Goal: Task Accomplishment & Management: Complete application form

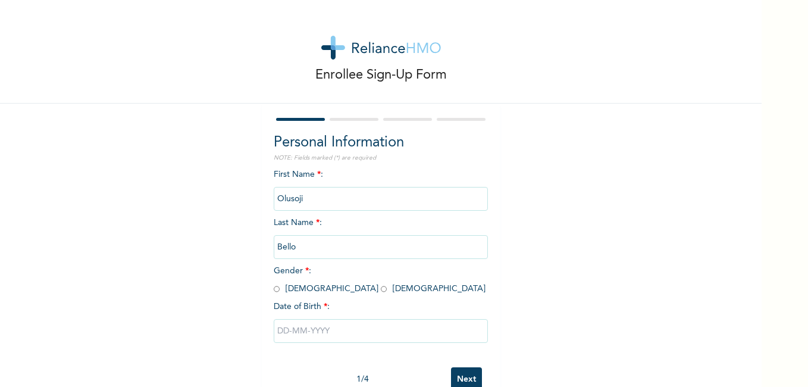
drag, startPoint x: 0, startPoint y: 0, endPoint x: 487, endPoint y: 264, distance: 553.4
click at [487, 264] on div "Personal Information NOTE: Fields marked (*) are required First Name * : [PERSO…" at bounding box center [381, 257] width 238 height 306
click at [274, 287] on input "radio" at bounding box center [277, 288] width 6 height 11
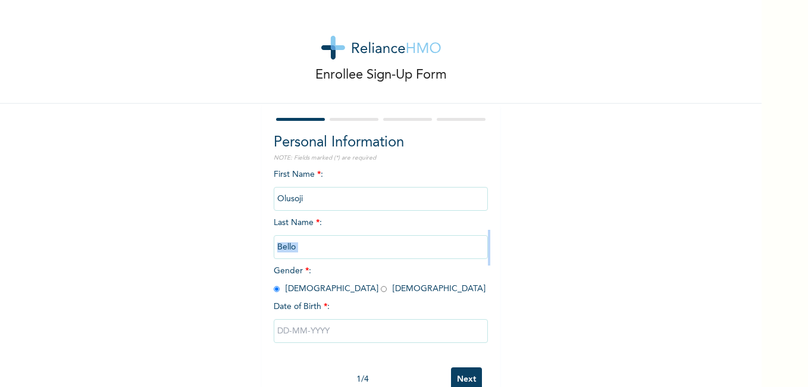
radio input "true"
click at [274, 328] on input "text" at bounding box center [381, 331] width 214 height 24
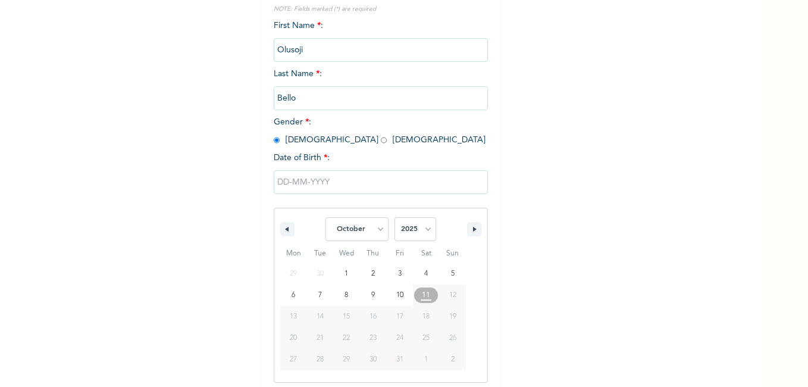
scroll to position [154, 0]
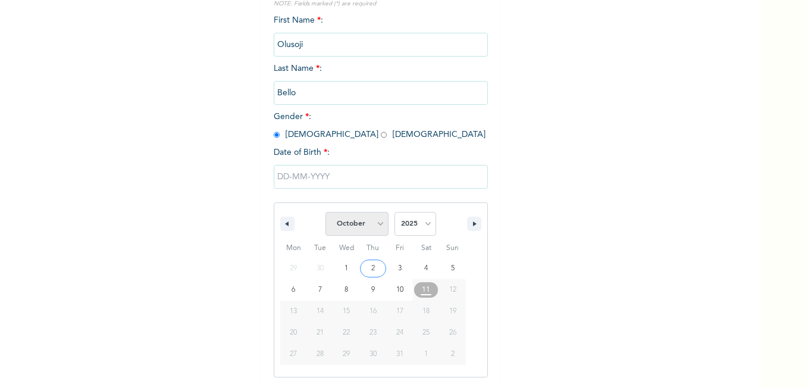
click at [375, 221] on select "January February March April May June July August September October November De…" at bounding box center [356, 224] width 63 height 24
drag, startPoint x: 375, startPoint y: 221, endPoint x: 365, endPoint y: 189, distance: 33.1
click at [365, 189] on div "January February March April May June July August September October November [D…" at bounding box center [381, 268] width 214 height 218
click at [377, 228] on select "January February March April May June July August September October November De…" at bounding box center [356, 224] width 63 height 24
select select "6"
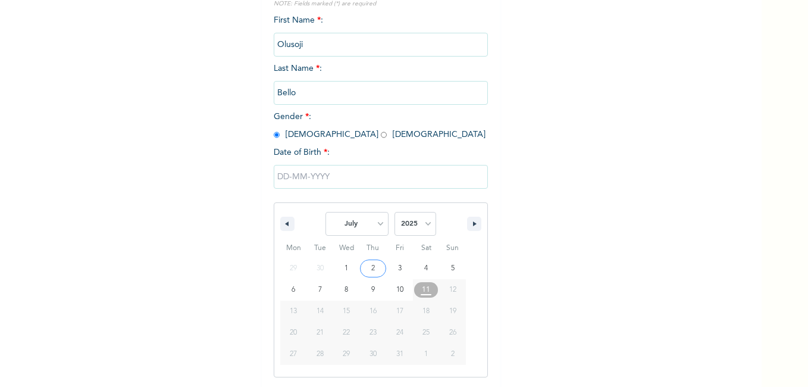
click at [325, 212] on select "January February March April May June July August September October November De…" at bounding box center [356, 224] width 63 height 24
click at [424, 227] on select "2025 2024 2023 2022 2021 2020 2019 2018 2017 2016 2015 2014 2013 2012 2011 2010…" at bounding box center [415, 224] width 42 height 24
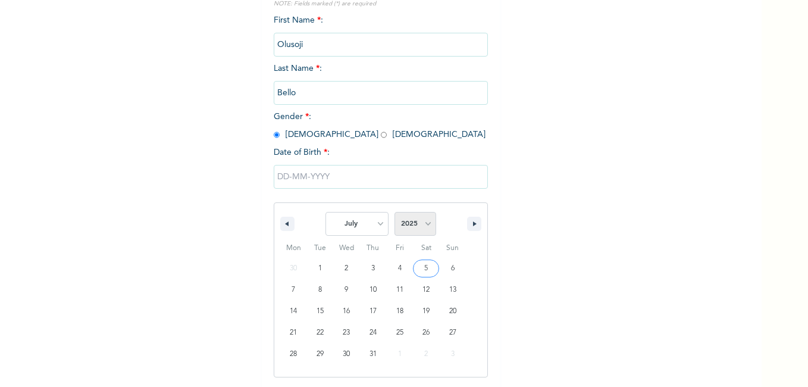
click at [424, 227] on select "2025 2024 2023 2022 2021 2020 2019 2018 2017 2016 2015 2014 2013 2012 2011 2010…" at bounding box center [415, 224] width 42 height 24
click at [425, 221] on select "2025 2024 2023 2022 2021 2020 2019 2018 2017 2016 2015 2014 2013 2012 2011 2010…" at bounding box center [415, 224] width 42 height 24
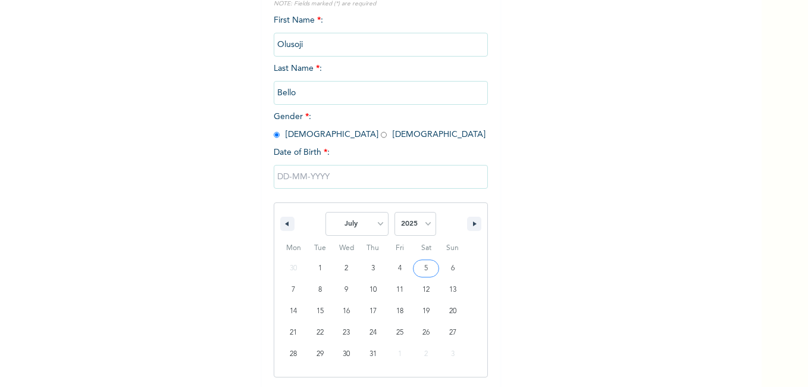
select select "1988"
click at [394, 212] on select "2025 2024 2023 2022 2021 2020 2019 2018 2017 2016 2015 2014 2013 2012 2011 2010…" at bounding box center [415, 224] width 42 height 24
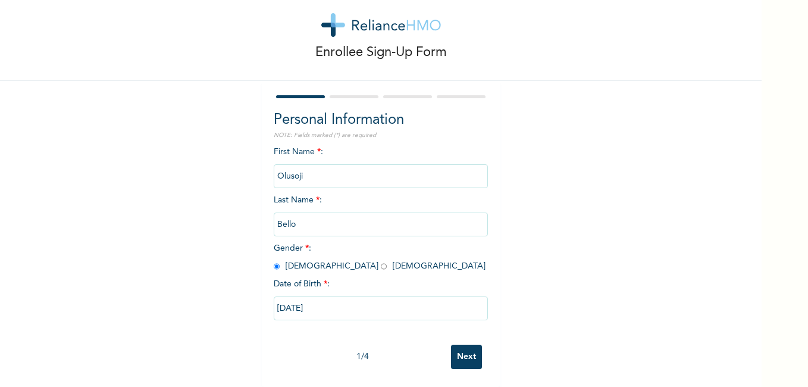
type input "[DATE]"
click at [457, 344] on input "Next" at bounding box center [466, 356] width 31 height 24
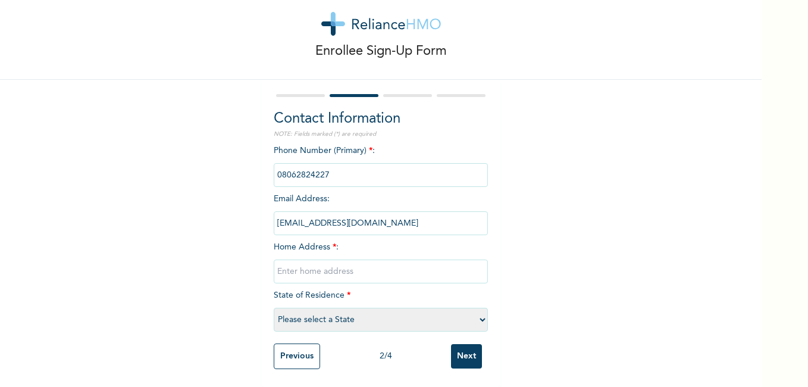
click at [344, 267] on input "text" at bounding box center [381, 271] width 214 height 24
click at [478, 311] on select "Please select a State [PERSON_NAME] (FCT) [PERSON_NAME] Ibom [GEOGRAPHIC_DATA] …" at bounding box center [381, 320] width 214 height 24
click at [618, 143] on div "Enrollee Sign-Up Form Contact Information NOTE: Fields marked (*) are required …" at bounding box center [380, 181] width 761 height 410
click at [440, 260] on input "[STREET_ADDRESS]" at bounding box center [381, 271] width 214 height 24
type input "[STREET_ADDRESS]"
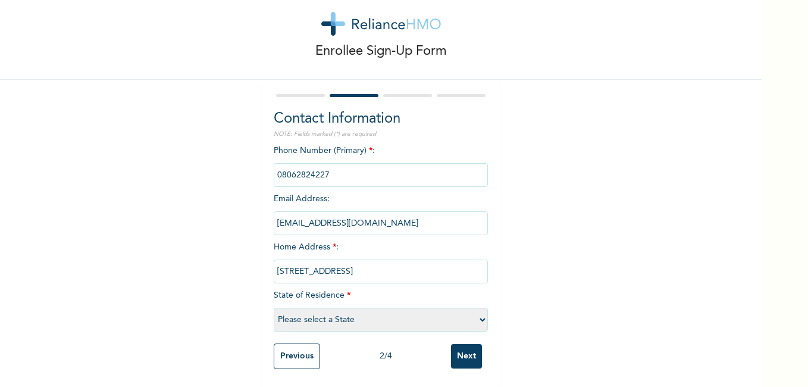
click at [479, 312] on select "Please select a State [PERSON_NAME] (FCT) [PERSON_NAME] Ibom [GEOGRAPHIC_DATA] …" at bounding box center [381, 320] width 214 height 24
select select "25"
click at [479, 312] on select "Please select a State [PERSON_NAME] (FCT) [PERSON_NAME] Ibom [GEOGRAPHIC_DATA] …" at bounding box center [381, 320] width 214 height 24
click at [462, 347] on input "Next" at bounding box center [466, 356] width 31 height 24
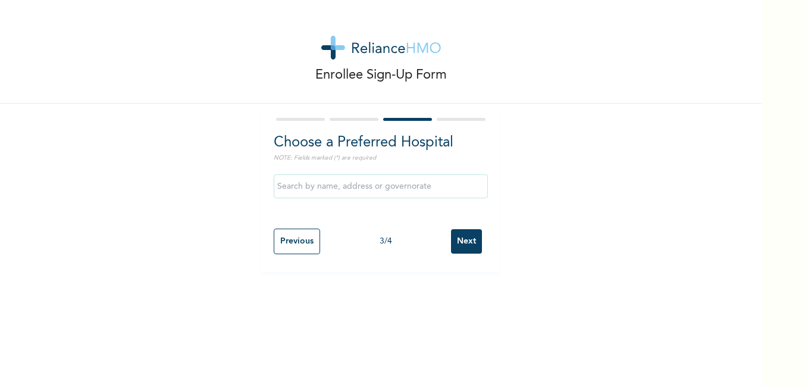
scroll to position [0, 0]
click at [454, 237] on input "Next" at bounding box center [466, 241] width 31 height 24
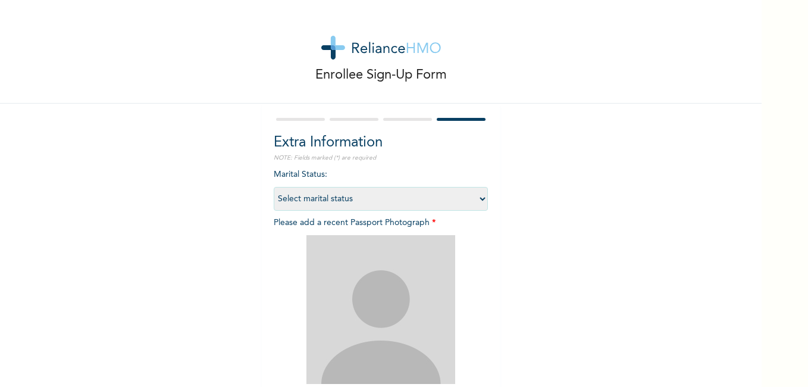
click at [476, 199] on select "Select marital status [DEMOGRAPHIC_DATA] Married [DEMOGRAPHIC_DATA] Widow/[DEMO…" at bounding box center [381, 199] width 214 height 24
select select "2"
click at [274, 187] on select "Select marital status [DEMOGRAPHIC_DATA] Married [DEMOGRAPHIC_DATA] Widow/[DEMO…" at bounding box center [381, 199] width 214 height 24
click at [374, 262] on img at bounding box center [380, 309] width 149 height 149
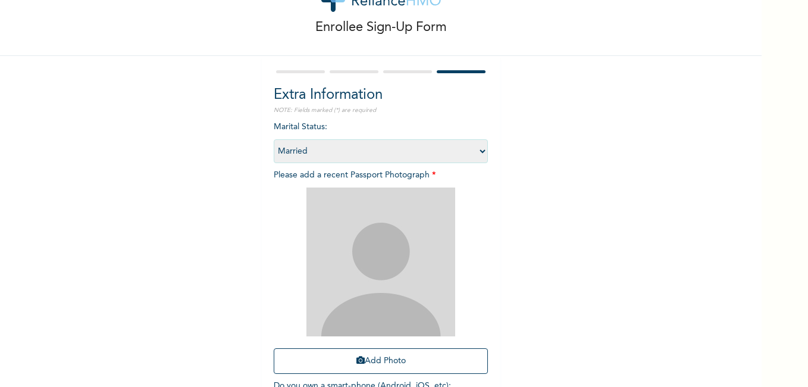
scroll to position [71, 0]
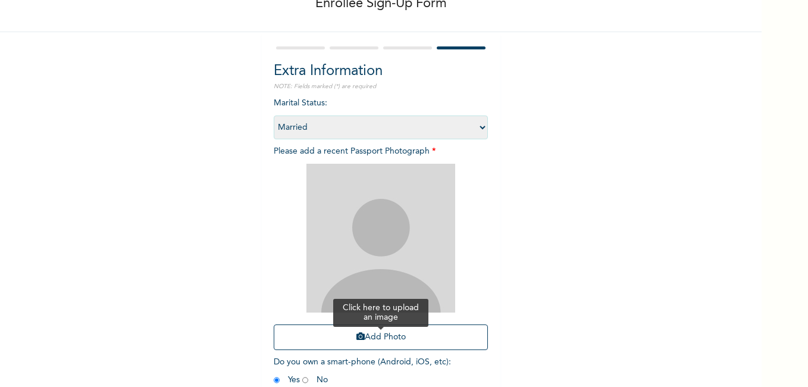
click at [397, 331] on button "Add Photo" at bounding box center [381, 337] width 214 height 26
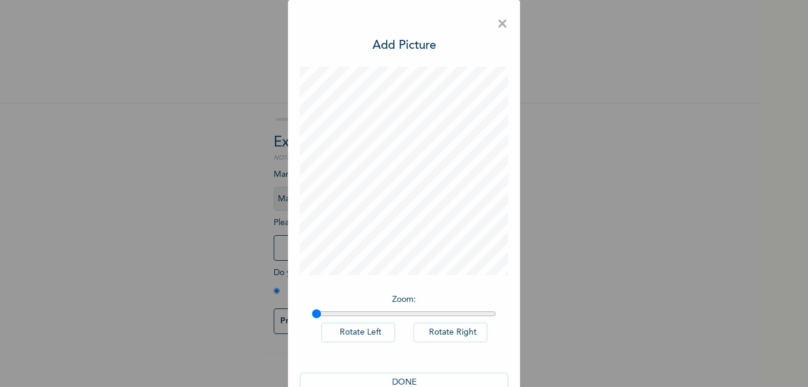
click at [416, 383] on button "DONE" at bounding box center [404, 382] width 208 height 20
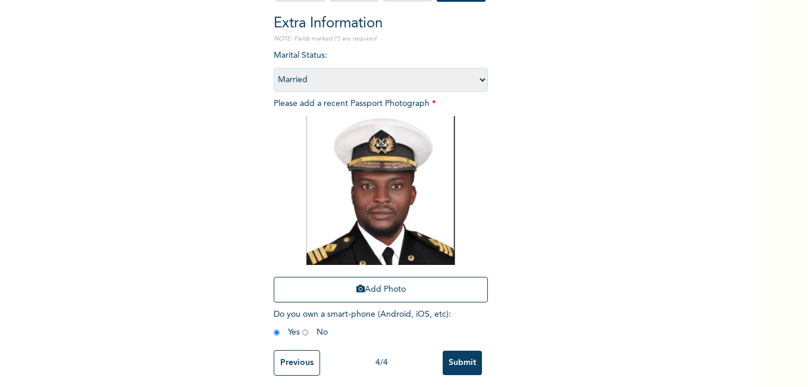
scroll to position [134, 0]
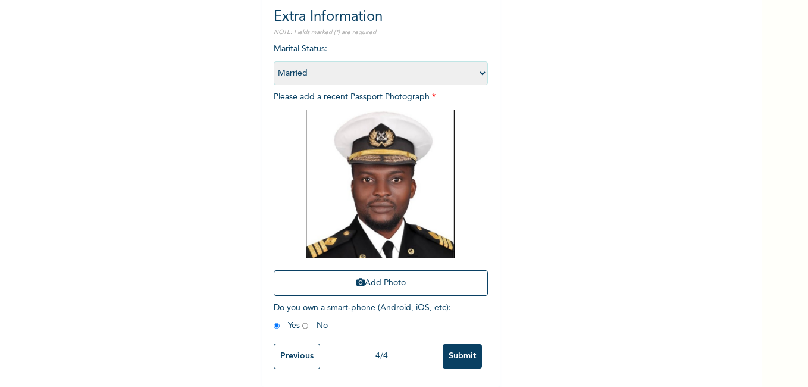
click at [274, 320] on input "radio" at bounding box center [277, 325] width 6 height 11
click at [451, 346] on input "Submit" at bounding box center [462, 356] width 39 height 24
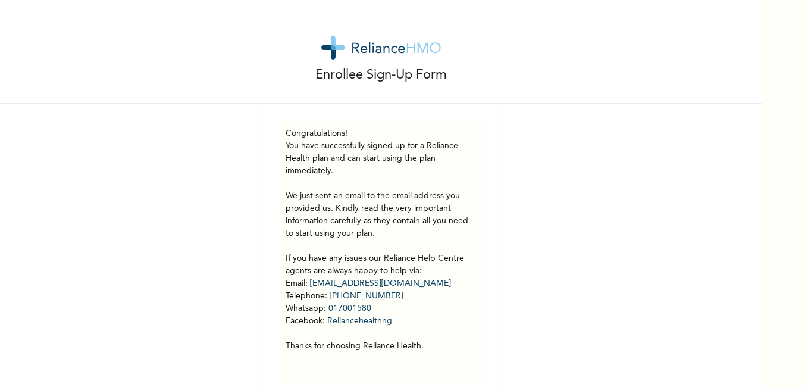
scroll to position [23, 0]
